Goal: Information Seeking & Learning: Learn about a topic

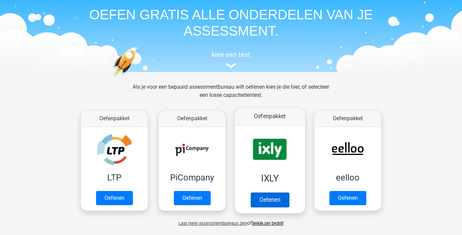
scroll to position [35, 0]
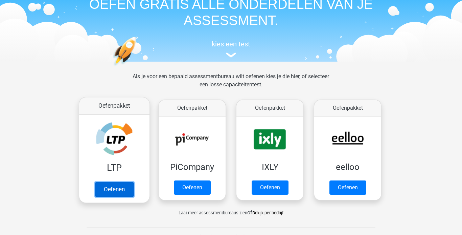
click at [128, 190] on link "Oefenen" at bounding box center [114, 188] width 39 height 15
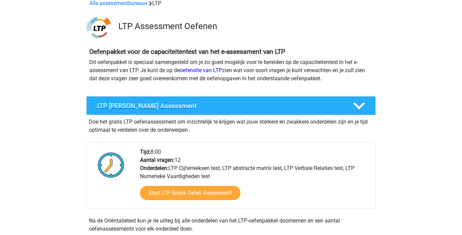
scroll to position [60, 0]
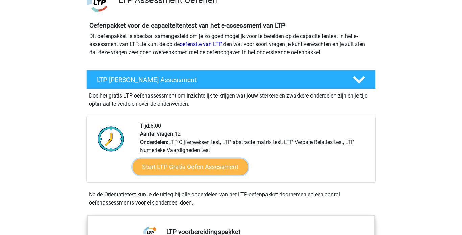
click at [197, 163] on link "Start LTP Gratis Oefen Assessment" at bounding box center [190, 167] width 116 height 16
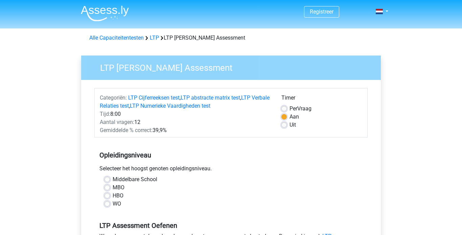
scroll to position [33, 0]
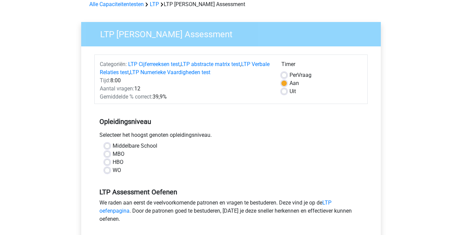
click at [113, 153] on label "MBO" at bounding box center [119, 154] width 12 height 8
click at [107, 153] on input "MBO" at bounding box center [106, 153] width 5 height 7
radio input "true"
click at [113, 169] on label "WO" at bounding box center [117, 170] width 8 height 8
click at [109, 169] on input "WO" at bounding box center [106, 169] width 5 height 7
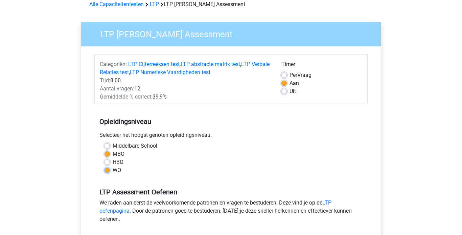
radio input "true"
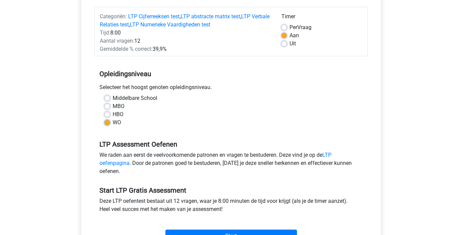
scroll to position [83, 0]
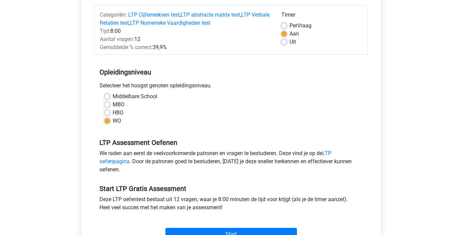
click at [289, 43] on label "Uit" at bounding box center [292, 42] width 6 height 8
click at [285, 43] on input "Uit" at bounding box center [283, 41] width 5 height 7
radio input "true"
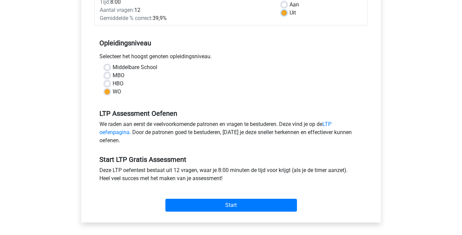
scroll to position [155, 0]
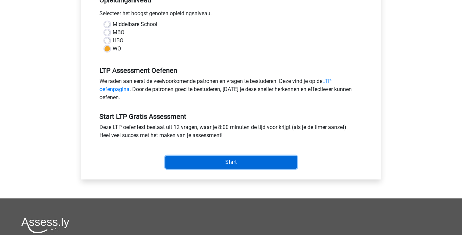
click at [245, 159] on input "Start" at bounding box center [230, 161] width 131 height 13
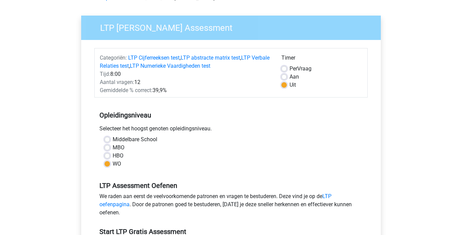
scroll to position [0, 0]
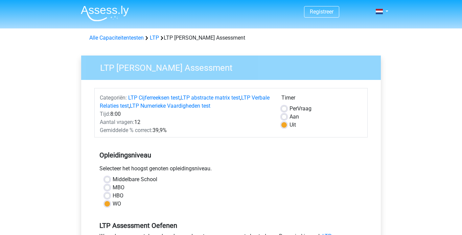
click at [121, 9] on img at bounding box center [105, 13] width 48 height 16
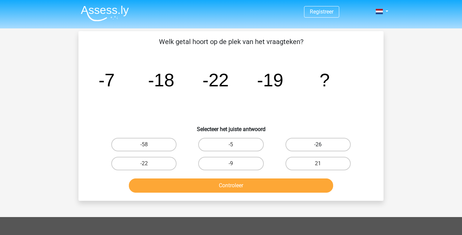
click at [300, 146] on label "-26" at bounding box center [317, 145] width 65 height 14
click at [318, 146] on input "-26" at bounding box center [320, 146] width 4 height 4
radio input "true"
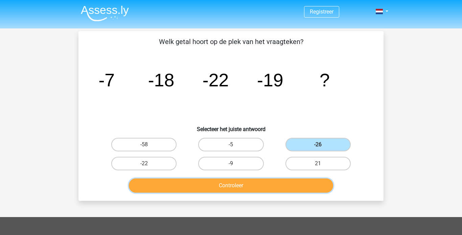
click at [269, 181] on button "Controleer" at bounding box center [231, 185] width 204 height 14
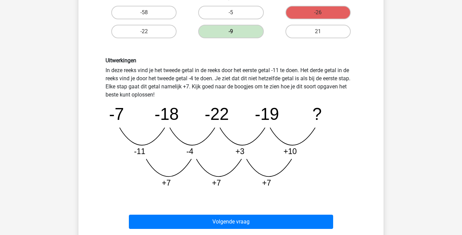
scroll to position [140, 0]
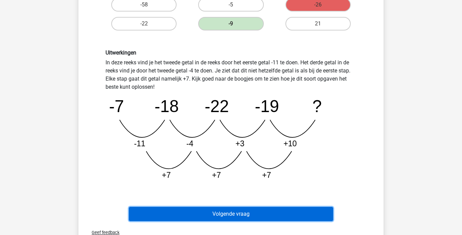
click at [239, 216] on button "Volgende vraag" at bounding box center [231, 213] width 204 height 14
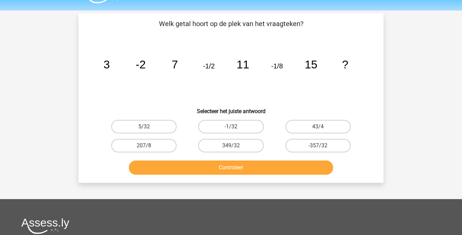
scroll to position [11, 0]
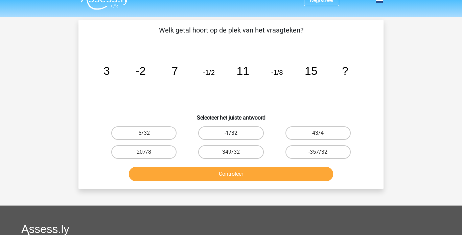
click at [240, 137] on label "-1/32" at bounding box center [230, 133] width 65 height 14
click at [235, 137] on input "-1/32" at bounding box center [233, 135] width 4 height 4
radio input "true"
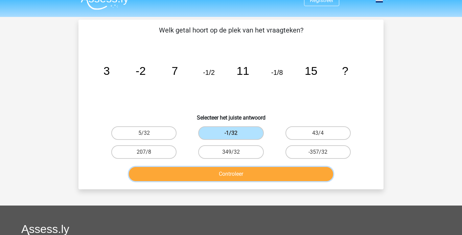
click at [247, 177] on button "Controleer" at bounding box center [231, 174] width 204 height 14
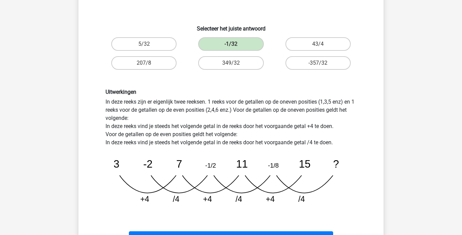
scroll to position [140, 0]
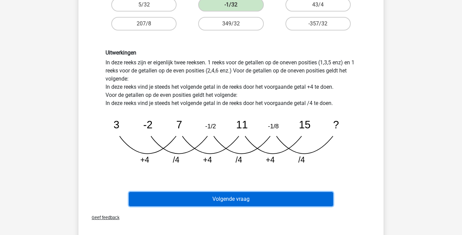
click at [270, 197] on button "Volgende vraag" at bounding box center [231, 199] width 204 height 14
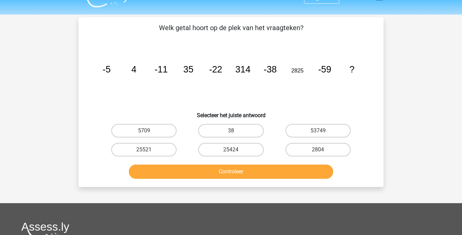
scroll to position [14, 0]
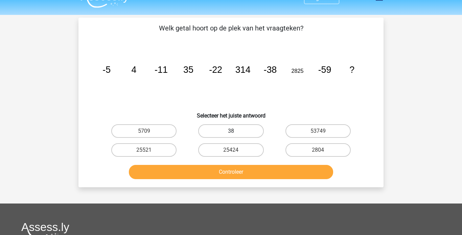
click at [242, 132] on label "38" at bounding box center [230, 131] width 65 height 14
click at [235, 132] on input "38" at bounding box center [233, 133] width 4 height 4
radio input "true"
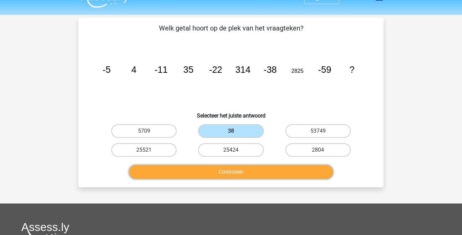
click at [244, 169] on button "Controleer" at bounding box center [231, 172] width 204 height 14
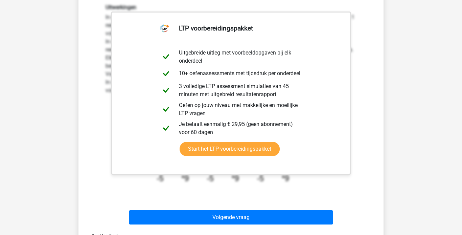
scroll to position [153, 0]
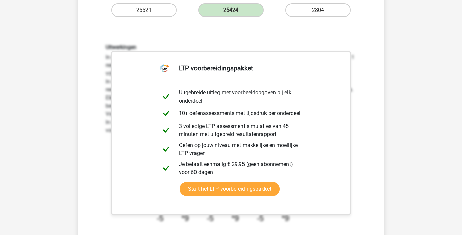
click at [347, 44] on h6 "Uitwerkingen" at bounding box center [230, 47] width 251 height 6
click at [353, 54] on div "Uitwerkingen In deze reeks zijn er eigenlijk twee reeksen. 1 reeks voor de geta…" at bounding box center [230, 136] width 261 height 184
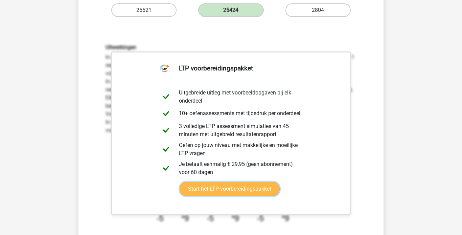
click at [279, 181] on link "Start het LTP voorbereidingspakket" at bounding box center [229, 188] width 100 height 14
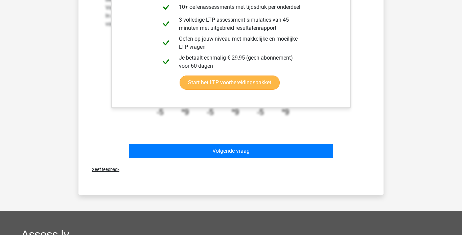
scroll to position [175, 0]
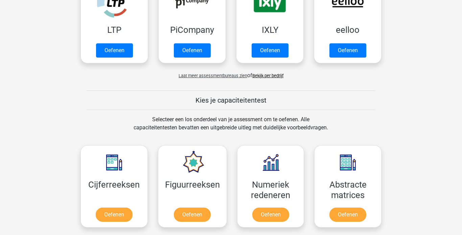
scroll to position [201, 0]
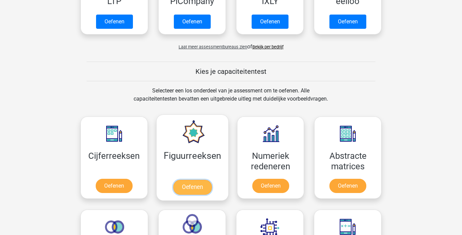
click at [203, 188] on link "Oefenen" at bounding box center [192, 186] width 39 height 15
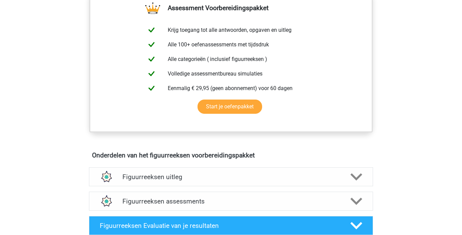
scroll to position [43, 0]
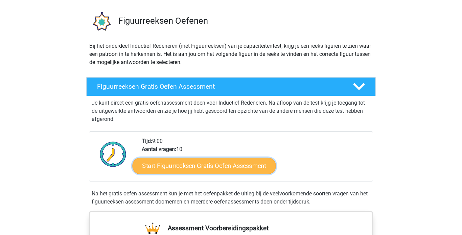
click at [208, 167] on link "Start Figuurreeksen Gratis Oefen Assessment" at bounding box center [203, 165] width 143 height 16
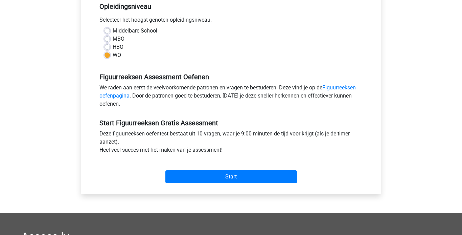
scroll to position [172, 0]
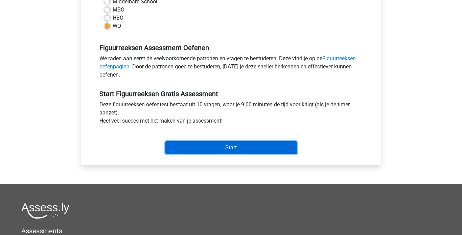
click at [183, 150] on input "Start" at bounding box center [230, 147] width 131 height 13
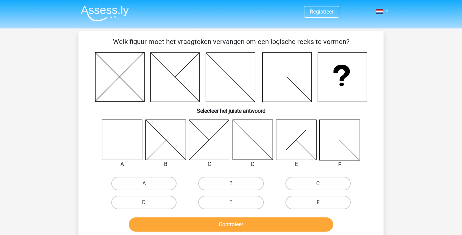
click at [116, 134] on icon at bounding box center [122, 139] width 40 height 40
click at [140, 177] on label "A" at bounding box center [143, 183] width 65 height 14
click at [144, 183] on input "A" at bounding box center [146, 185] width 4 height 4
radio input "true"
click at [167, 215] on div "Controleer" at bounding box center [230, 223] width 283 height 22
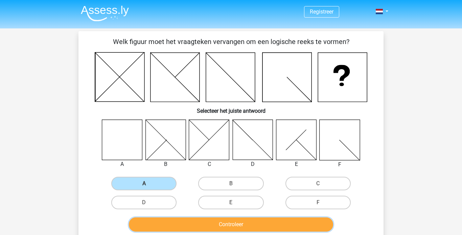
click at [167, 220] on button "Controleer" at bounding box center [231, 224] width 204 height 14
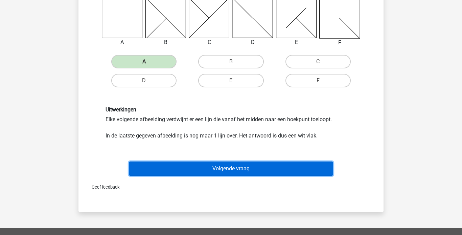
click at [220, 169] on button "Volgende vraag" at bounding box center [231, 168] width 204 height 14
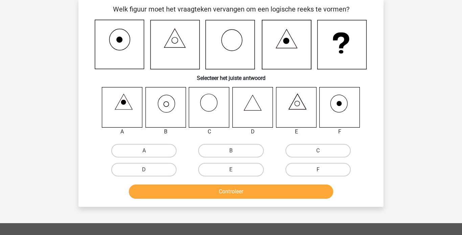
scroll to position [31, 0]
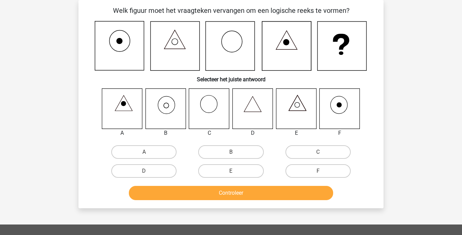
click at [164, 116] on icon at bounding box center [165, 108] width 40 height 40
click at [230, 148] on label "B" at bounding box center [230, 152] width 65 height 14
click at [231, 152] on input "B" at bounding box center [233, 154] width 4 height 4
radio input "true"
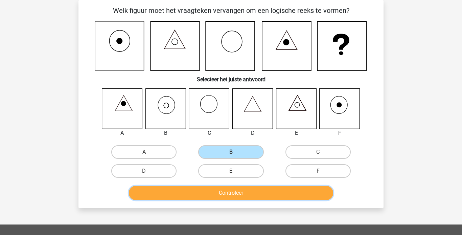
click at [239, 196] on button "Controleer" at bounding box center [231, 193] width 204 height 14
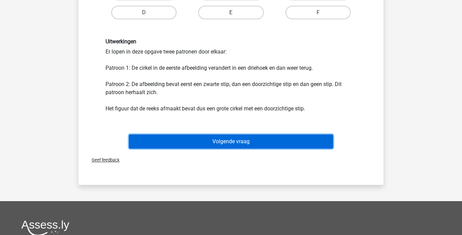
click at [267, 144] on button "Volgende vraag" at bounding box center [231, 141] width 204 height 14
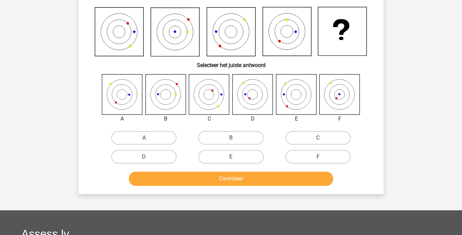
scroll to position [0, 0]
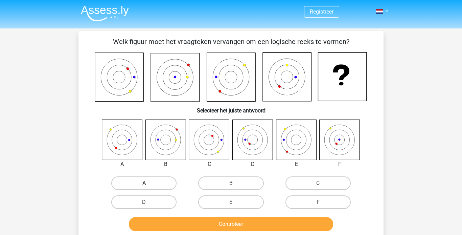
click at [137, 178] on label "A" at bounding box center [143, 183] width 65 height 14
click at [144, 183] on input "A" at bounding box center [146, 185] width 4 height 4
radio input "true"
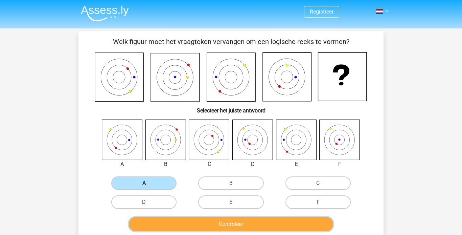
click at [190, 218] on button "Controleer" at bounding box center [231, 224] width 204 height 14
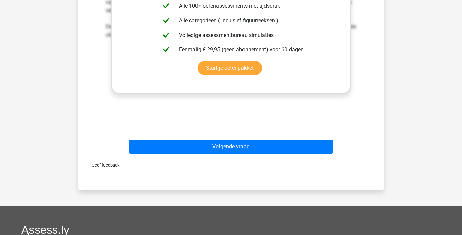
scroll to position [324, 0]
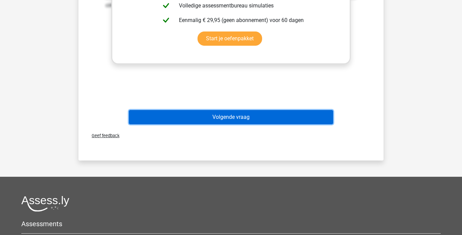
click at [232, 120] on button "Volgende vraag" at bounding box center [231, 117] width 204 height 14
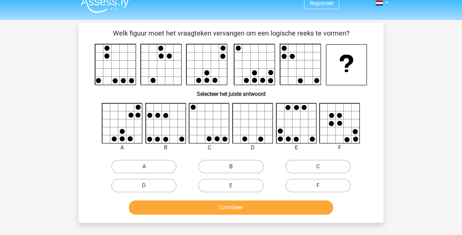
scroll to position [0, 0]
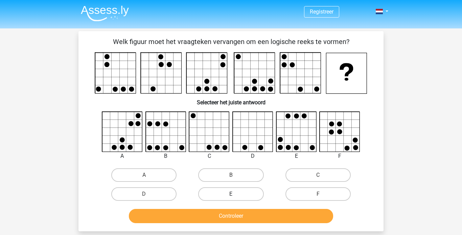
click at [245, 195] on label "E" at bounding box center [230, 194] width 65 height 14
click at [235, 195] on input "E" at bounding box center [233, 196] width 4 height 4
radio input "true"
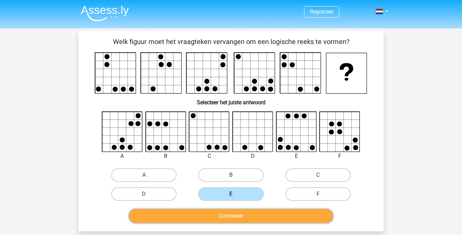
click at [245, 221] on button "Controleer" at bounding box center [231, 216] width 204 height 14
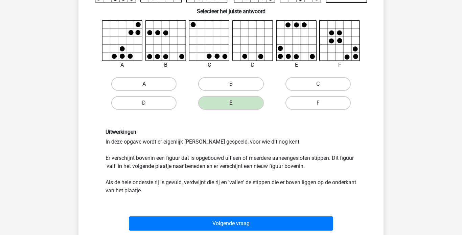
scroll to position [94, 0]
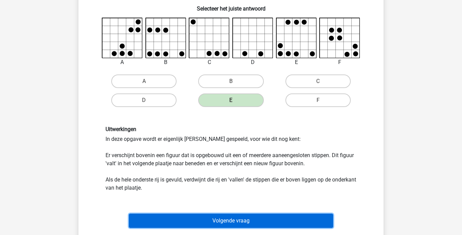
click at [261, 221] on button "Volgende vraag" at bounding box center [231, 220] width 204 height 14
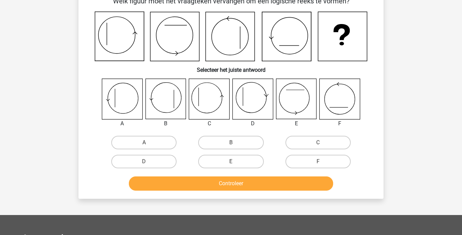
scroll to position [31, 0]
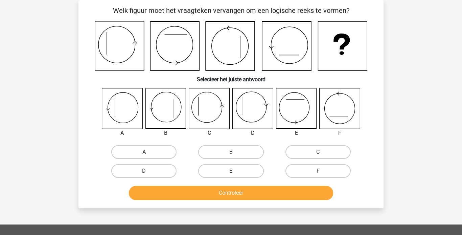
click at [326, 152] on label "C" at bounding box center [317, 152] width 65 height 14
click at [322, 152] on input "C" at bounding box center [320, 154] width 4 height 4
radio input "true"
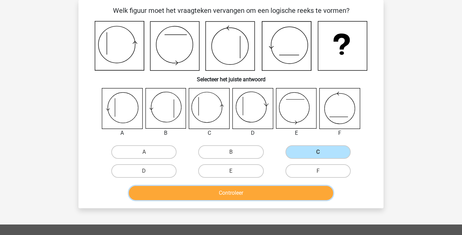
click at [301, 191] on button "Controleer" at bounding box center [231, 193] width 204 height 14
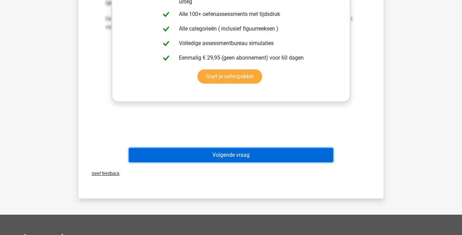
click at [274, 158] on button "Volgende vraag" at bounding box center [231, 155] width 204 height 14
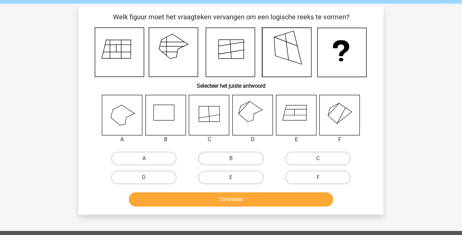
scroll to position [0, 0]
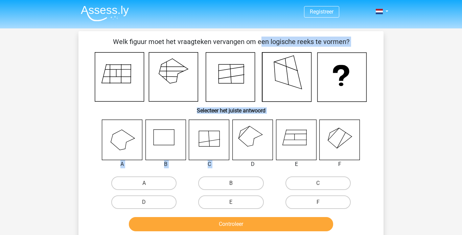
drag, startPoint x: 116, startPoint y: 40, endPoint x: 248, endPoint y: 151, distance: 173.4
click at [248, 151] on div "Welk figuur moet het vraagteken vervangen om een logische reeks te vormen? Sele…" at bounding box center [230, 134] width 299 height 197
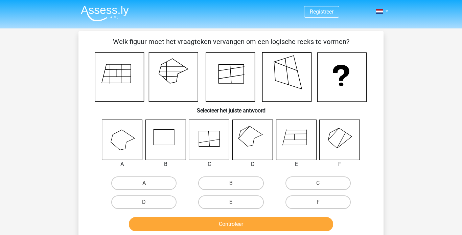
click at [397, 169] on div "Registreer Nederlands English" at bounding box center [231, 217] width 462 height 434
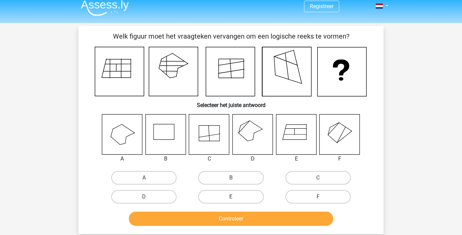
click at [222, 202] on label "E" at bounding box center [230, 197] width 65 height 14
click at [231, 201] on input "E" at bounding box center [233, 198] width 4 height 4
radio input "true"
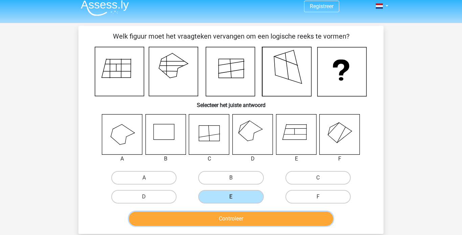
click at [221, 220] on button "Controleer" at bounding box center [231, 218] width 204 height 14
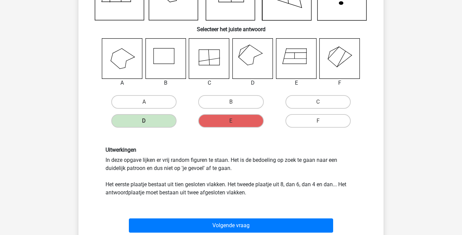
scroll to position [81, 0]
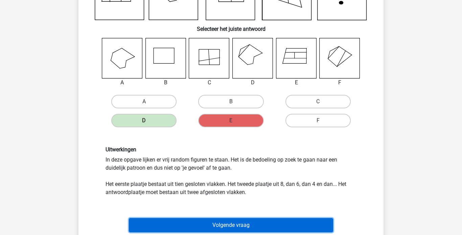
click at [279, 222] on button "Volgende vraag" at bounding box center [231, 225] width 204 height 14
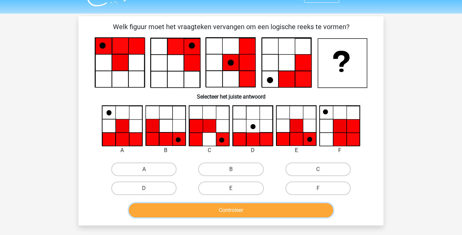
scroll to position [16, 0]
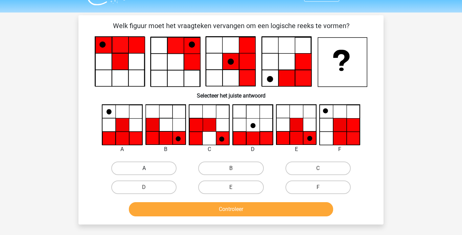
click at [154, 174] on label "A" at bounding box center [143, 168] width 65 height 14
click at [148, 172] on input "A" at bounding box center [146, 170] width 4 height 4
radio input "true"
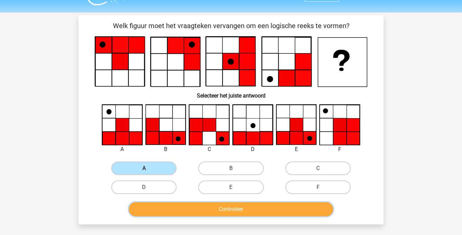
click at [199, 202] on button "Controleer" at bounding box center [231, 209] width 204 height 14
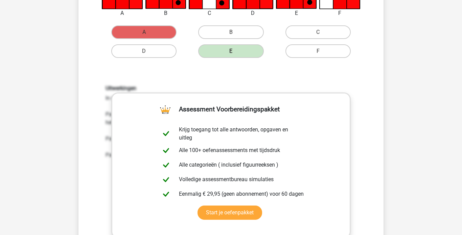
scroll to position [183, 0]
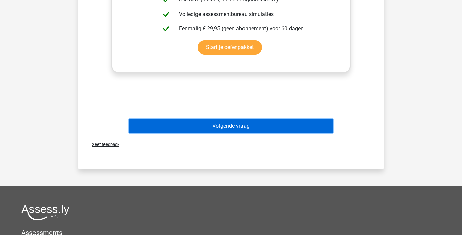
click at [258, 130] on button "Volgende vraag" at bounding box center [231, 126] width 204 height 14
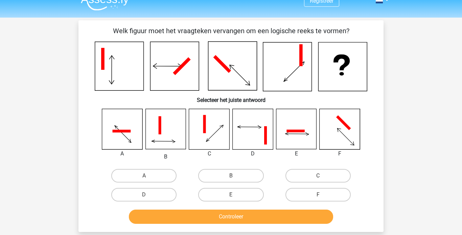
scroll to position [8, 0]
